Goal: Task Accomplishment & Management: Use online tool/utility

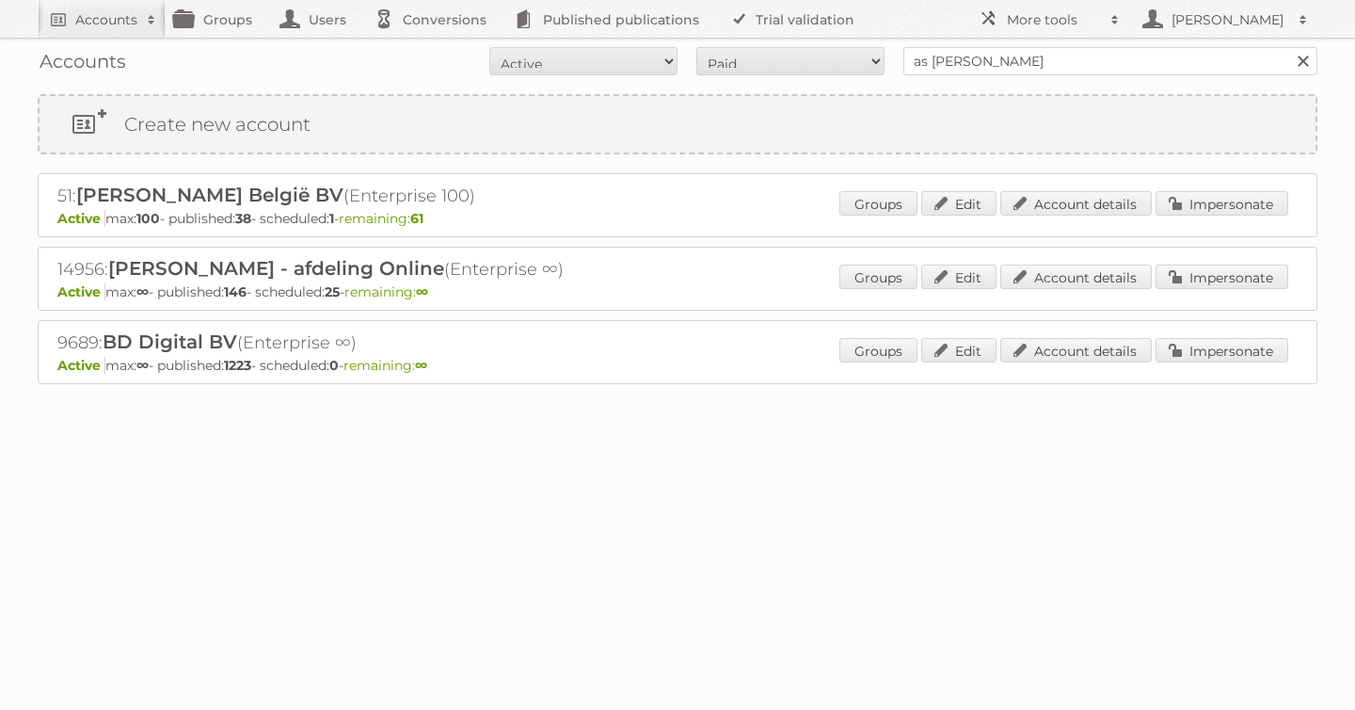
type input "as [PERSON_NAME]"
click at [1289, 47] on input "Search" at bounding box center [1303, 61] width 28 height 28
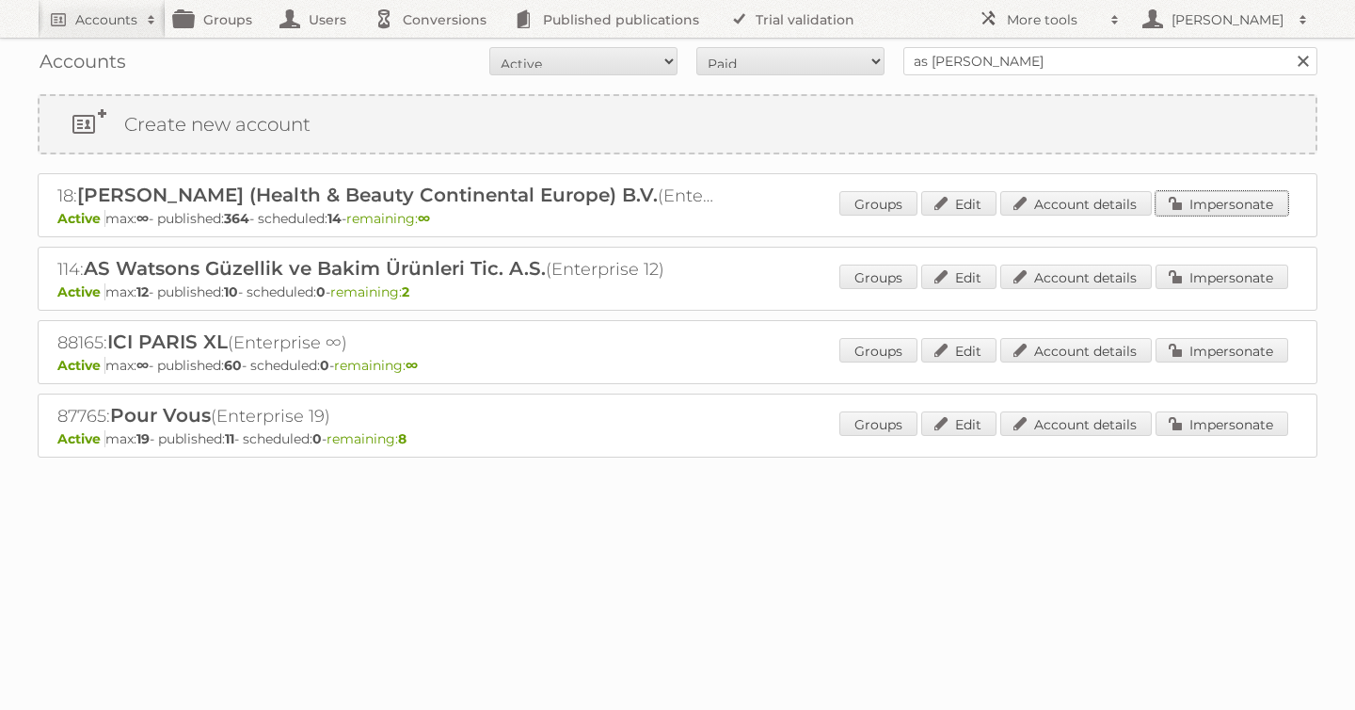
click at [1199, 195] on link "Impersonate" at bounding box center [1222, 203] width 133 height 24
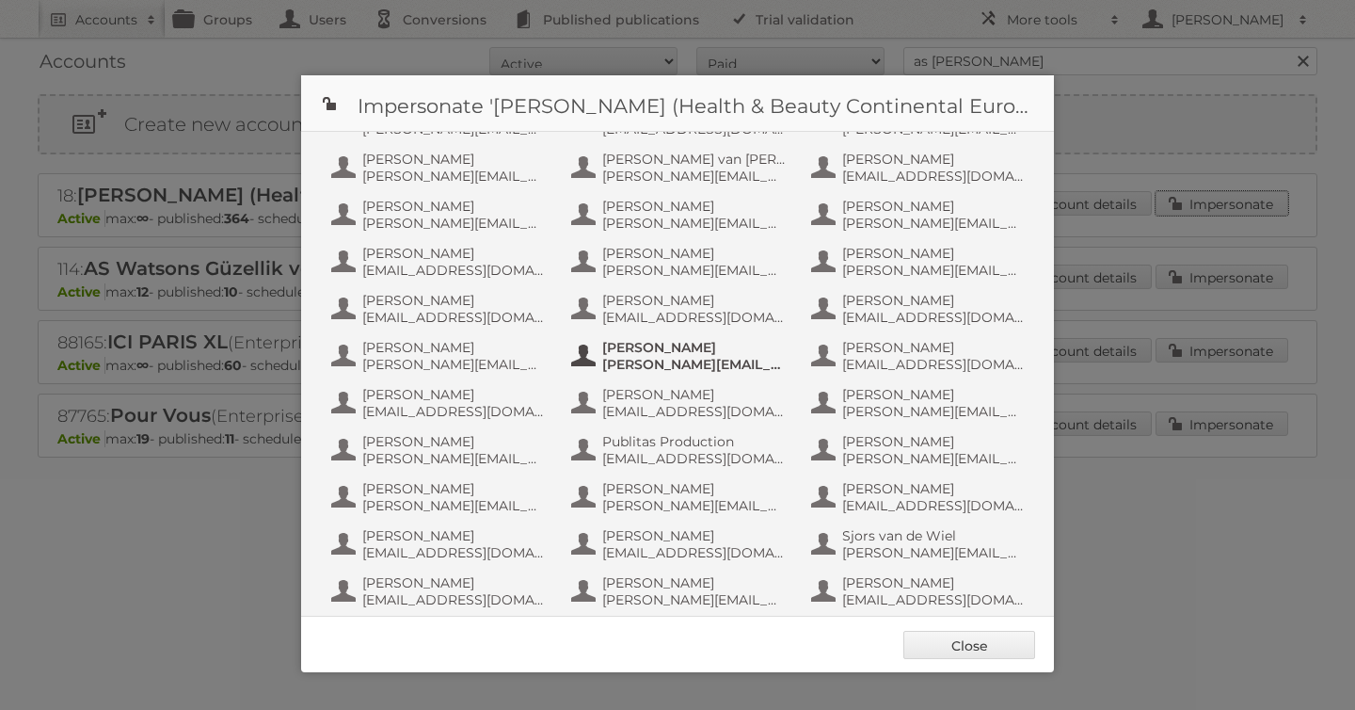
scroll to position [1017, 0]
click at [726, 449] on span "Publitas Production" at bounding box center [693, 441] width 183 height 17
